Goal: Information Seeking & Learning: Learn about a topic

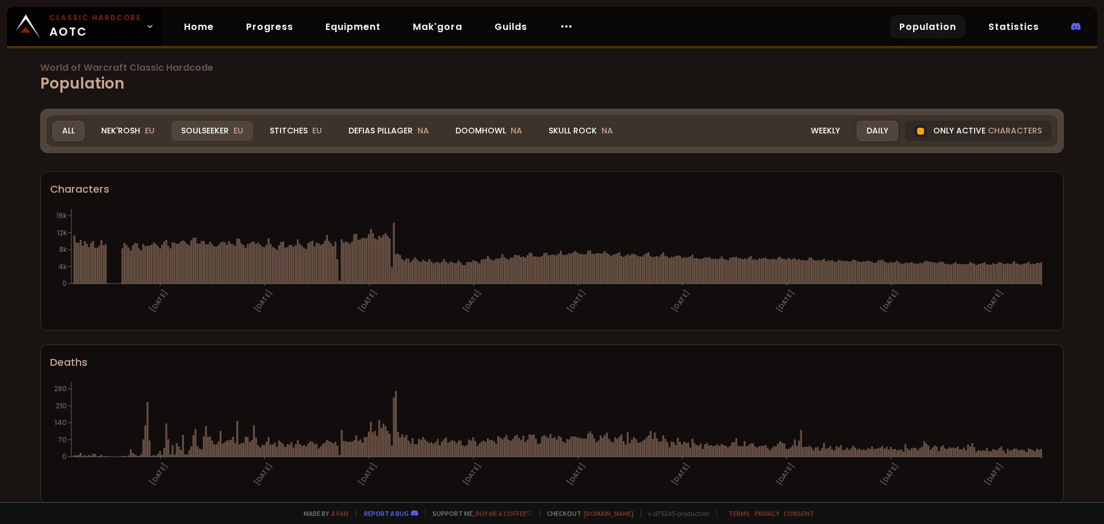
click at [215, 132] on div "Soulseeker EU" at bounding box center [212, 131] width 82 height 20
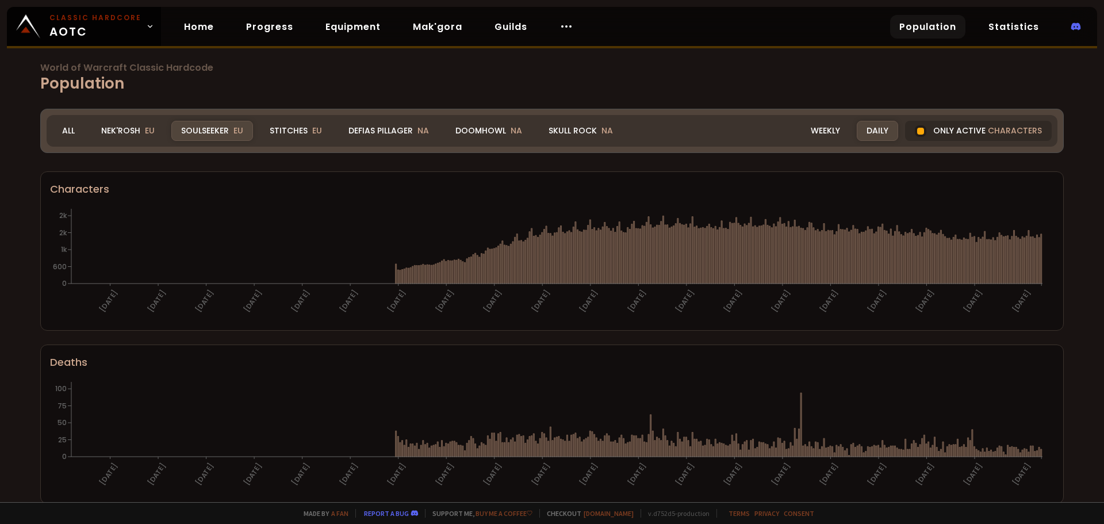
click at [307, 133] on div "Stitches EU" at bounding box center [296, 131] width 72 height 20
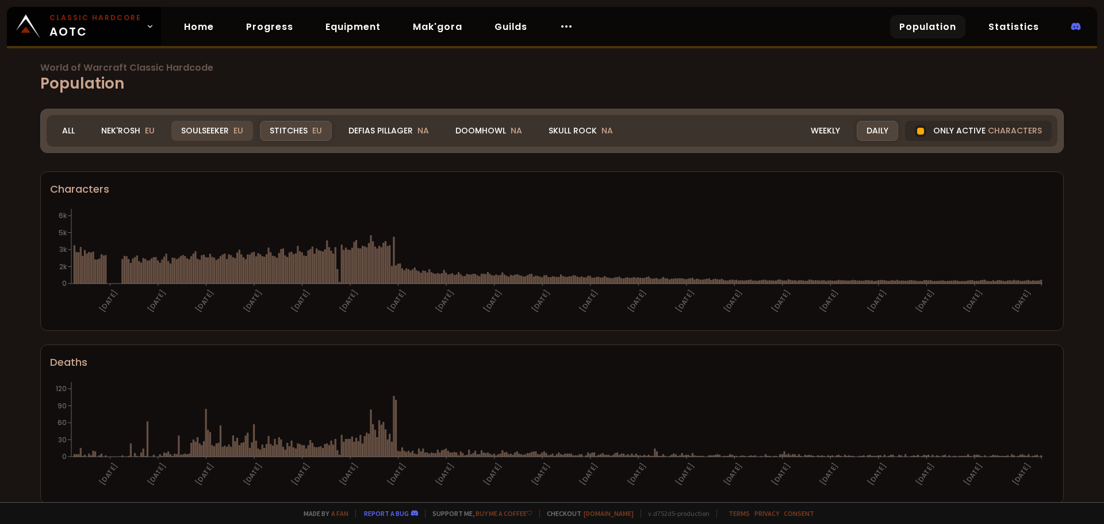
click at [229, 132] on div "Soulseeker EU" at bounding box center [212, 131] width 82 height 20
